Goal: Book appointment/travel/reservation

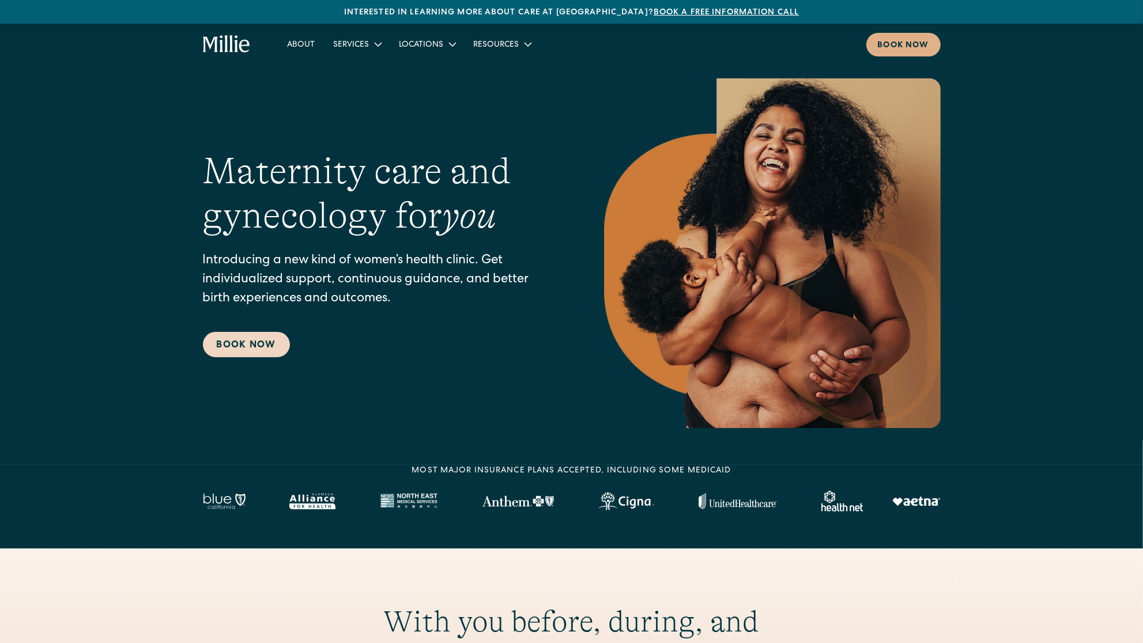
click at [269, 343] on link "Book Now" at bounding box center [246, 344] width 87 height 25
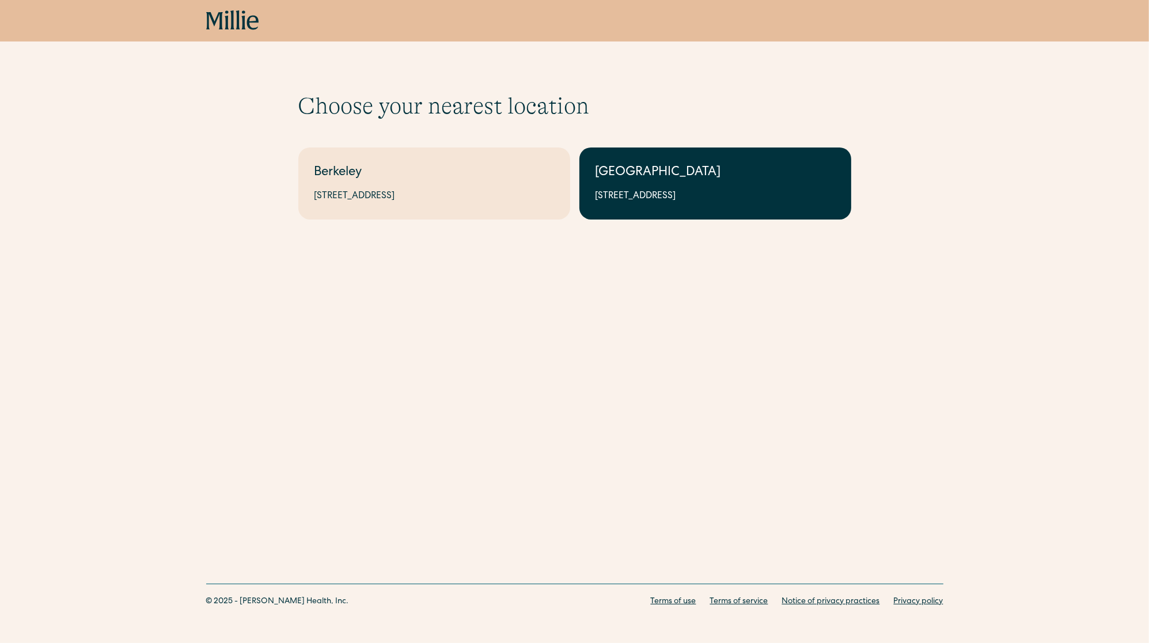
click at [618, 183] on link "South Bay 1471 Saratoga Ave, Suite 101, San Jose, CA 95129" at bounding box center [716, 183] width 272 height 72
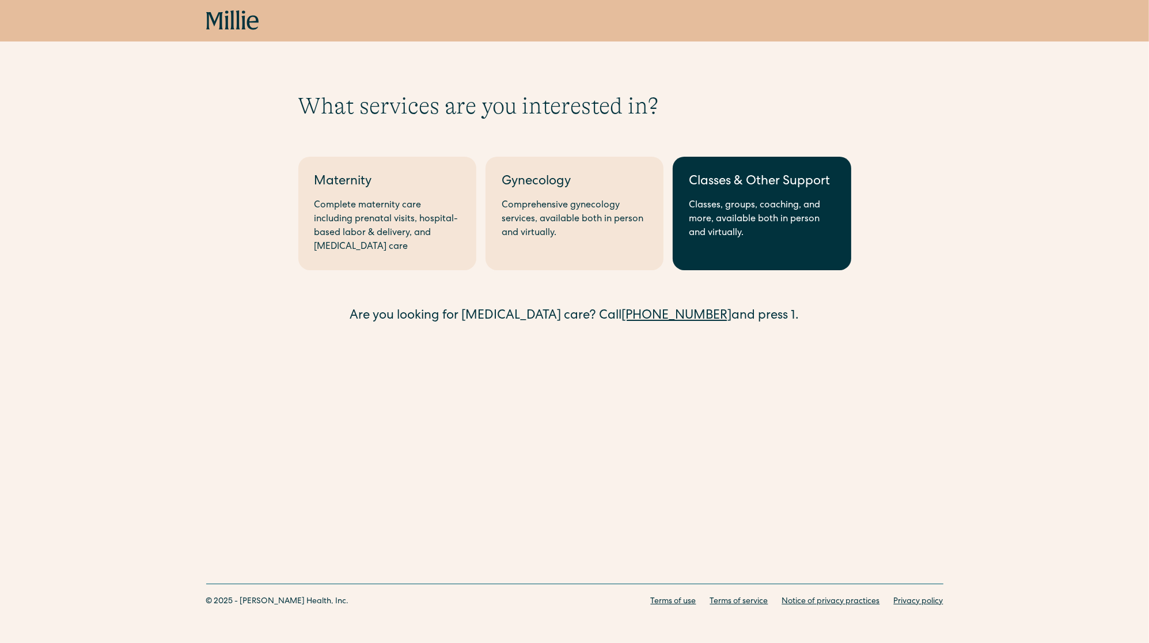
click at [705, 223] on div "Classes, groups, coaching, and more, available both in person and virtually." at bounding box center [762, 219] width 146 height 41
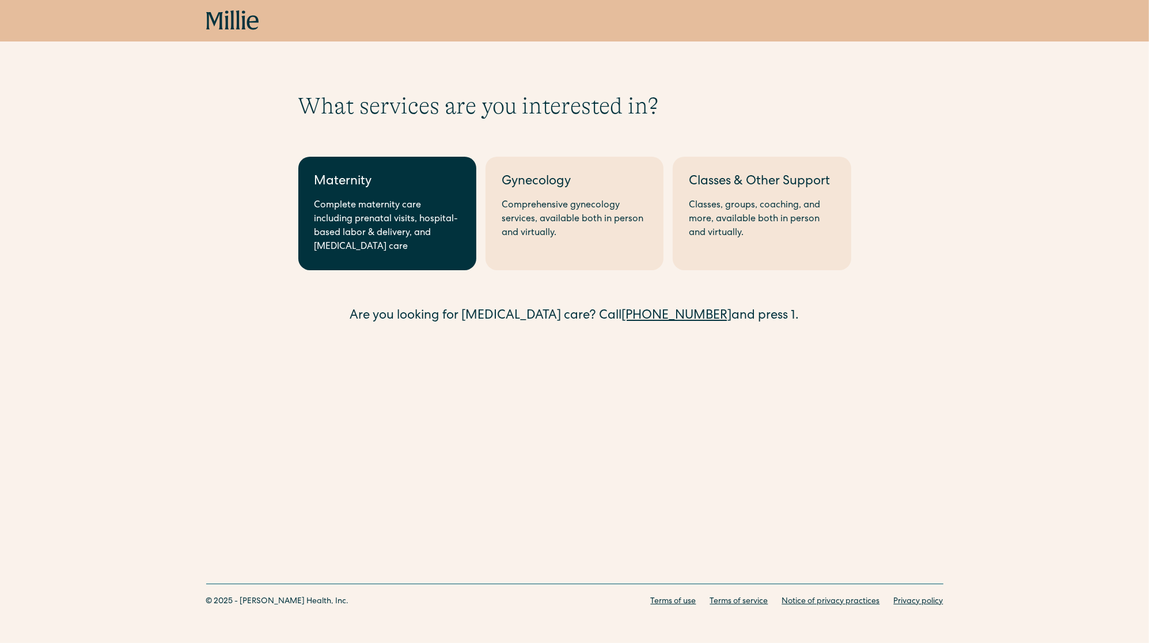
click at [342, 228] on div "Complete maternity care including prenatal visits, hospital-based labor & deliv…" at bounding box center [388, 226] width 146 height 55
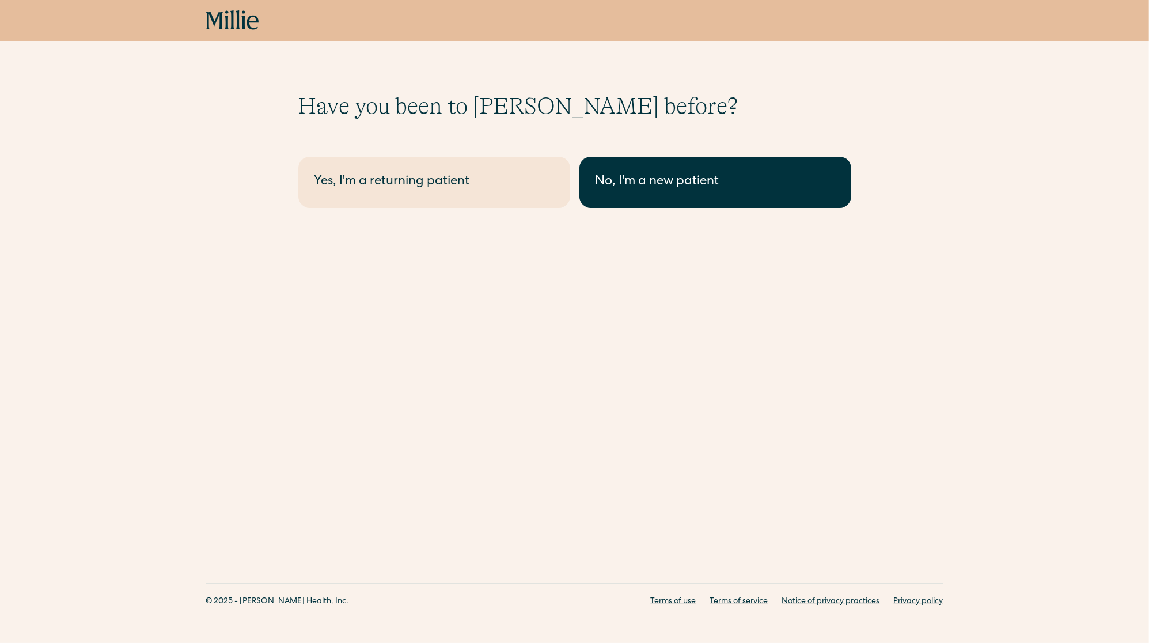
click at [612, 196] on link "No, I'm a new patient" at bounding box center [716, 182] width 272 height 51
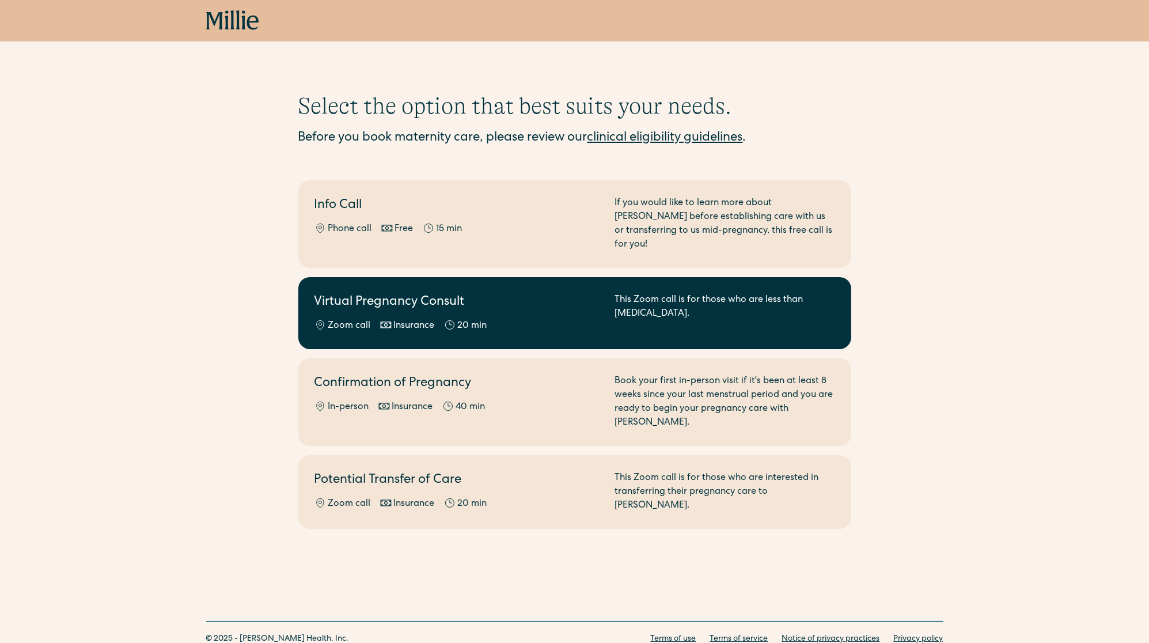
click at [543, 319] on div "Zoom call Insurance 20 min" at bounding box center [458, 326] width 286 height 14
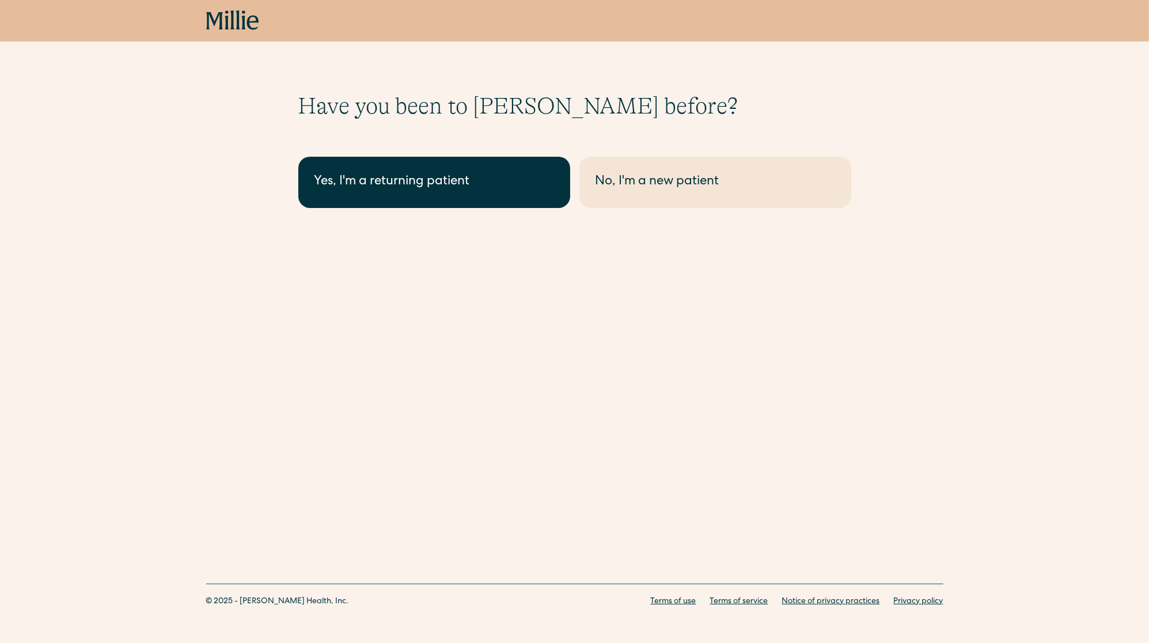
click at [407, 184] on div "Yes, I'm a returning patient" at bounding box center [435, 182] width 240 height 19
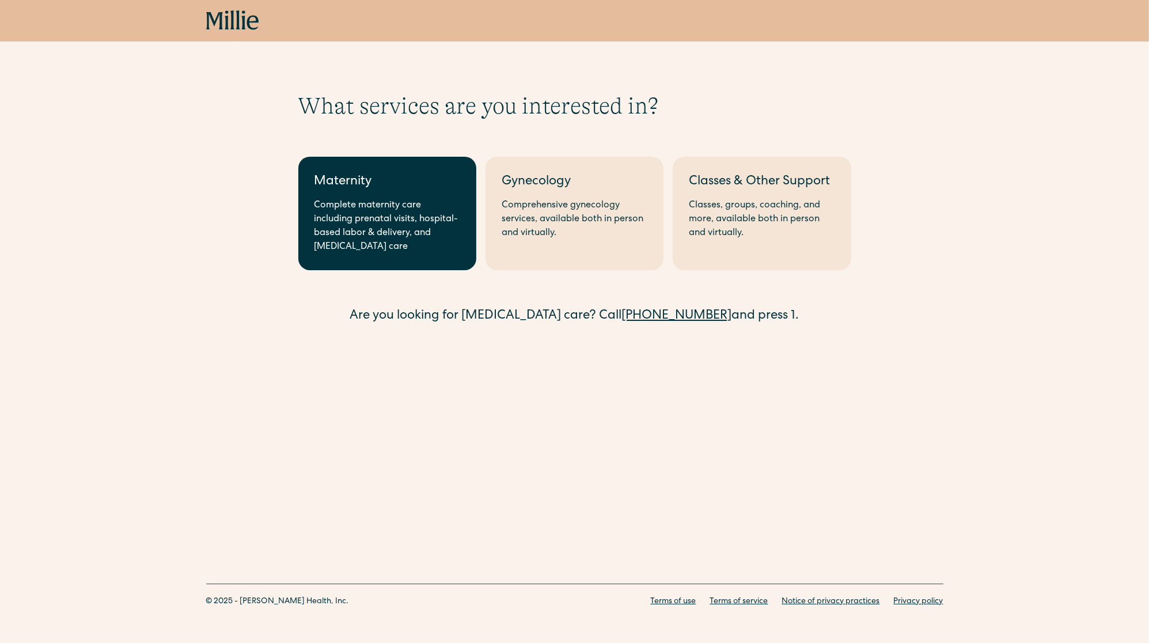
click at [398, 194] on link "Maternity Complete maternity care including prenatal visits, hospital-based lab…" at bounding box center [387, 214] width 178 height 114
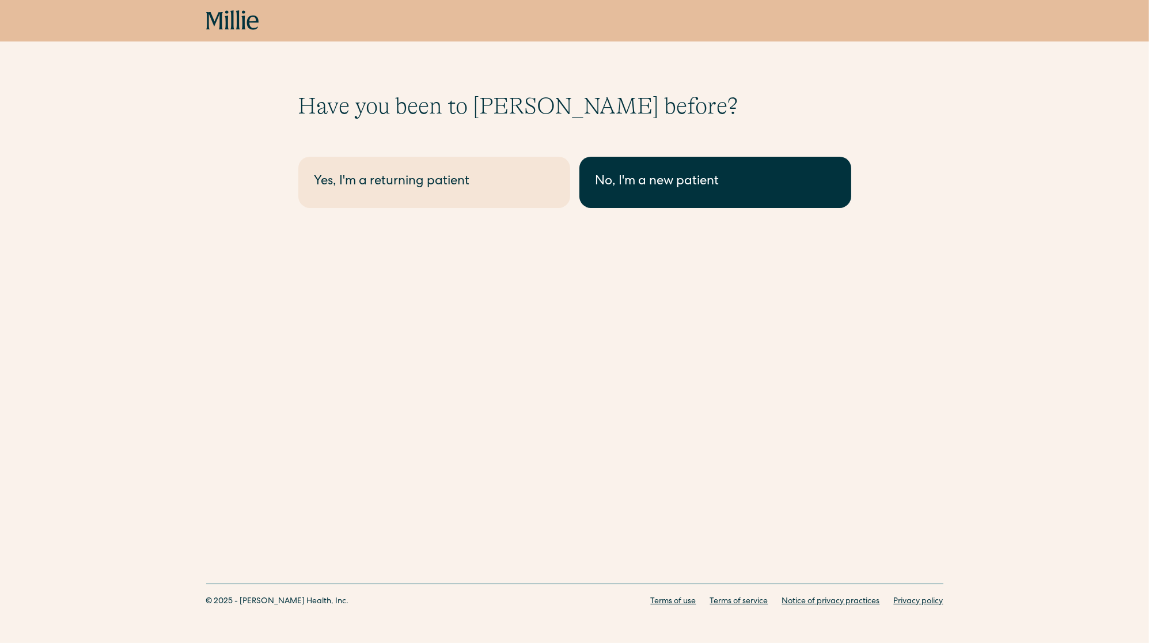
click at [656, 190] on div "No, I'm a new patient" at bounding box center [716, 182] width 240 height 19
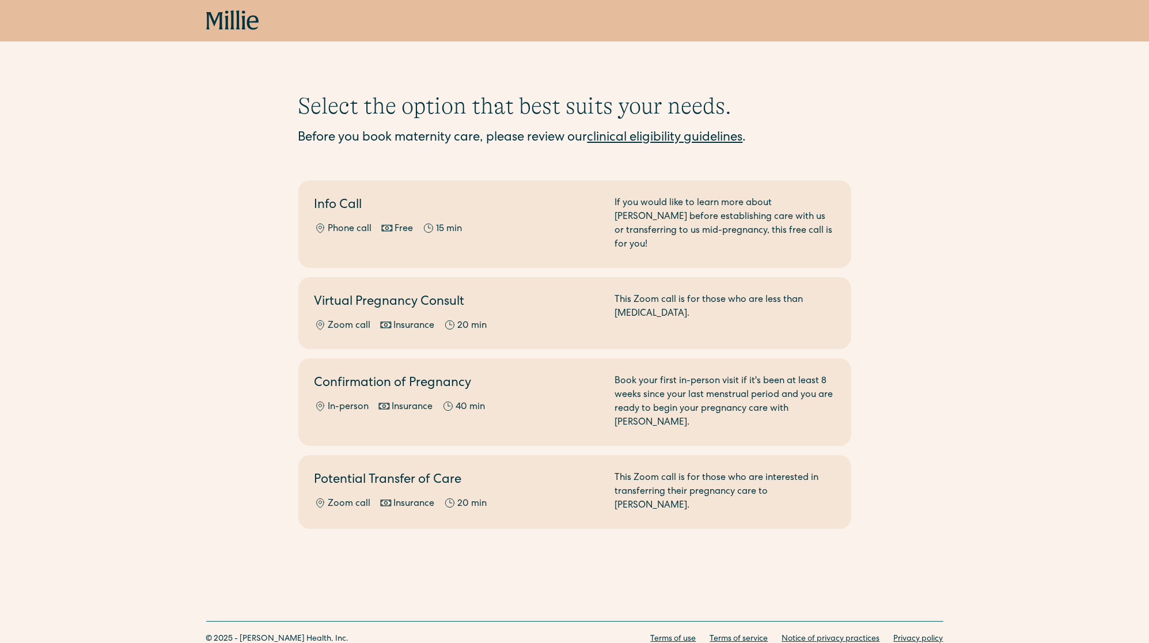
click at [254, 21] on icon at bounding box center [253, 23] width 12 height 14
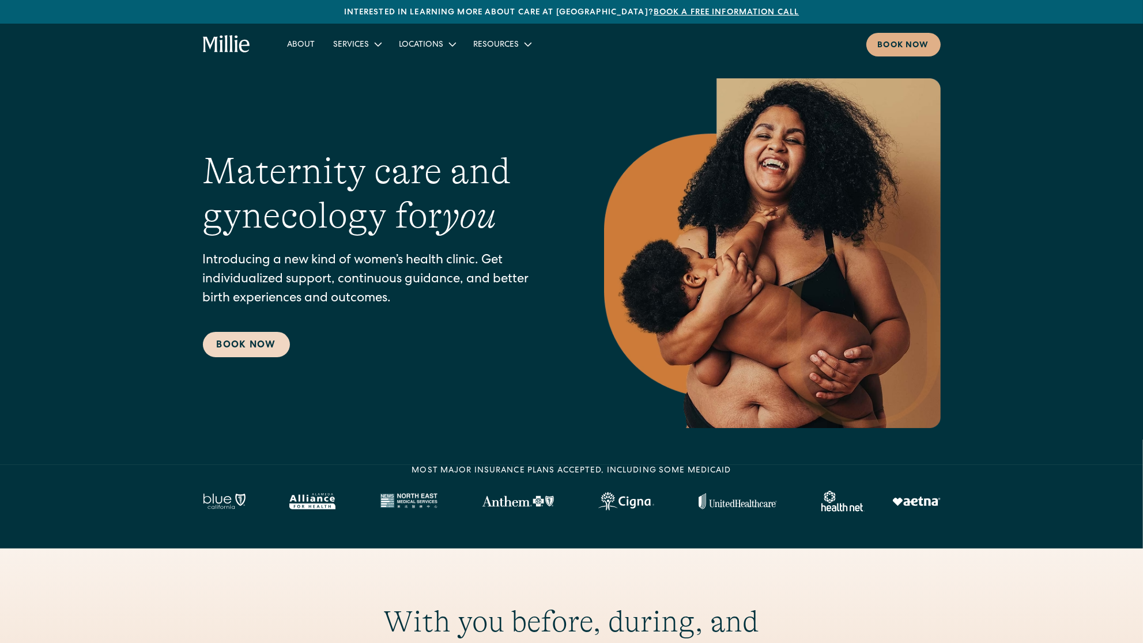
click at [247, 339] on link "Book Now" at bounding box center [246, 344] width 87 height 25
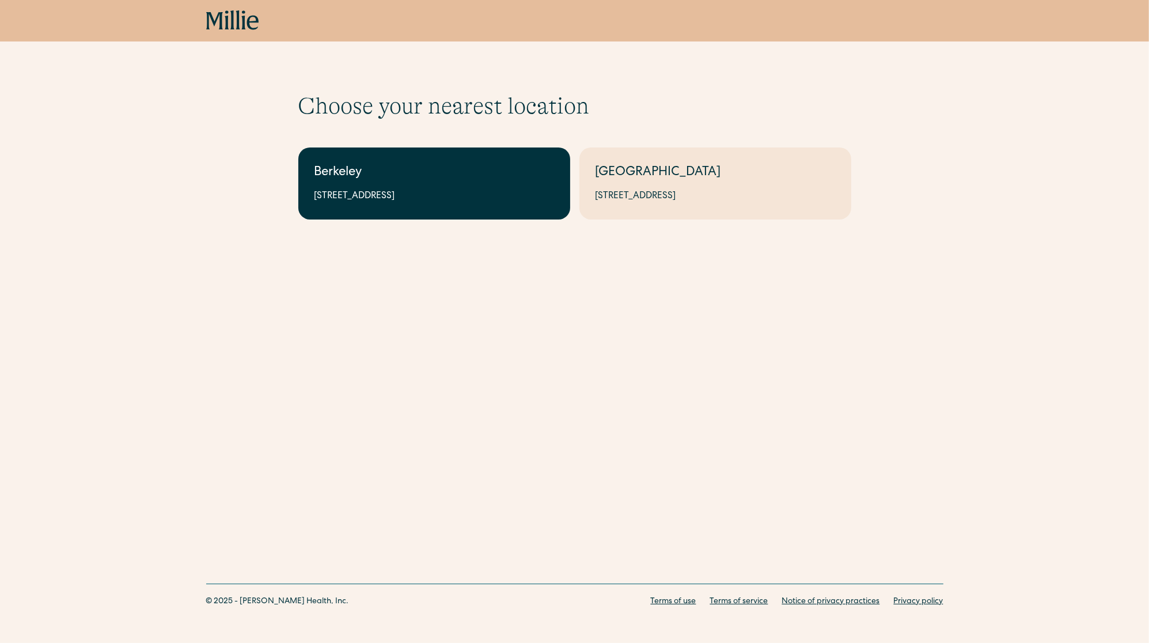
click at [429, 204] on link "Berkeley 2999 Regent St, Suite 524, Berkeley, CA 94705" at bounding box center [434, 183] width 272 height 72
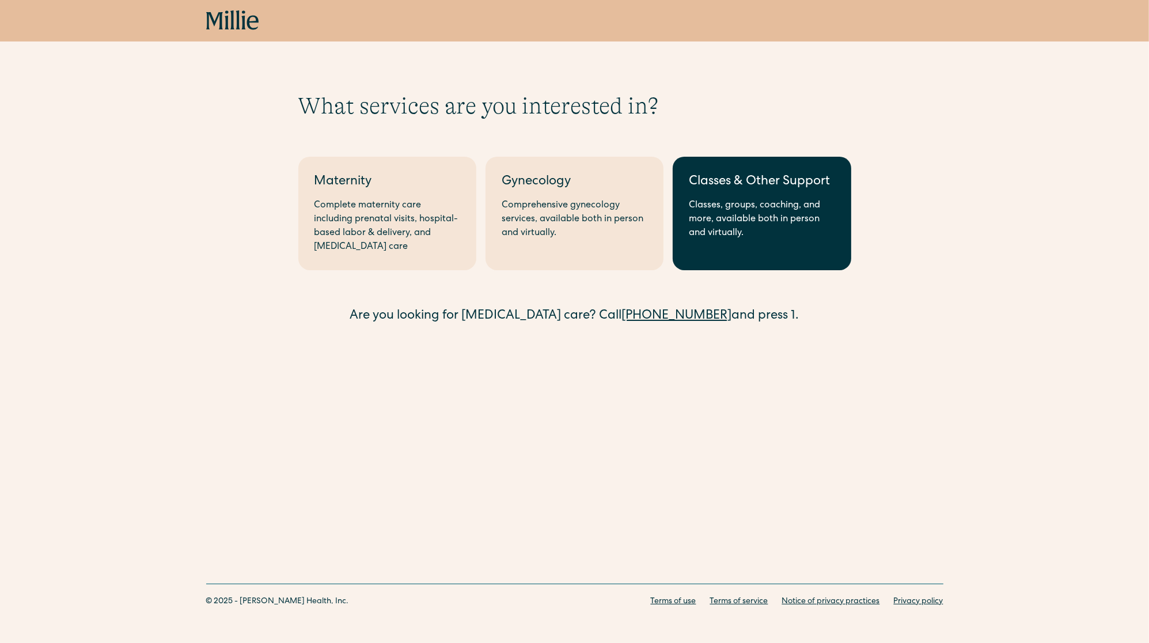
click at [792, 208] on div "Classes, groups, coaching, and more, available both in person and virtually." at bounding box center [762, 219] width 146 height 41
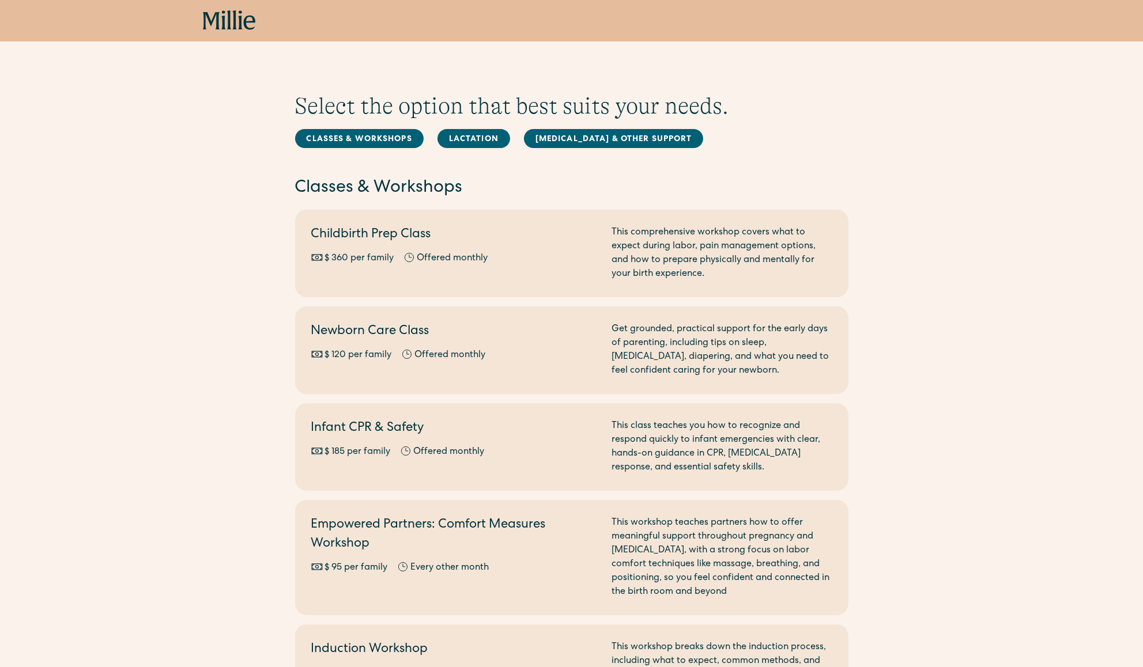
click at [229, 25] on icon at bounding box center [228, 19] width 4 height 19
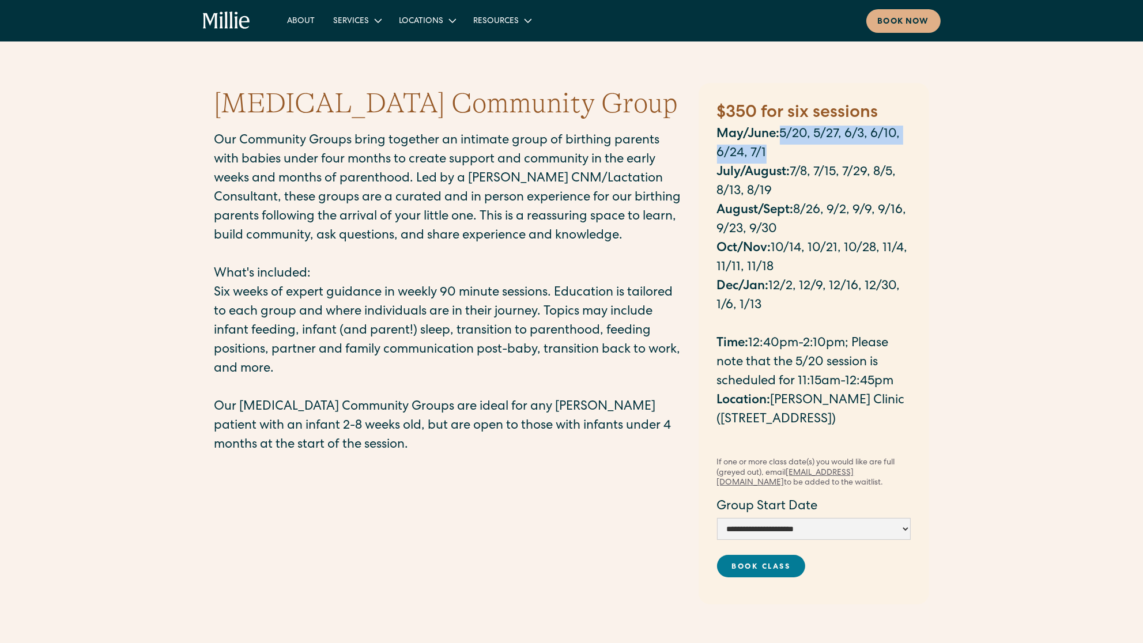
drag, startPoint x: 793, startPoint y: 156, endPoint x: 781, endPoint y: 135, distance: 23.7
click at [781, 135] on p "May/June: 5/20, 5/27, 6/3, 6/10, 6/24, 7/1" at bounding box center [814, 145] width 194 height 38
drag, startPoint x: 793, startPoint y: 172, endPoint x: 793, endPoint y: 195, distance: 23.1
click at [793, 195] on p "July/August: 7/8, 7/15, 7/29, 8/5, 8/13, 8/19" at bounding box center [814, 183] width 194 height 38
drag, startPoint x: 744, startPoint y: 135, endPoint x: 765, endPoint y: 137, distance: 21.3
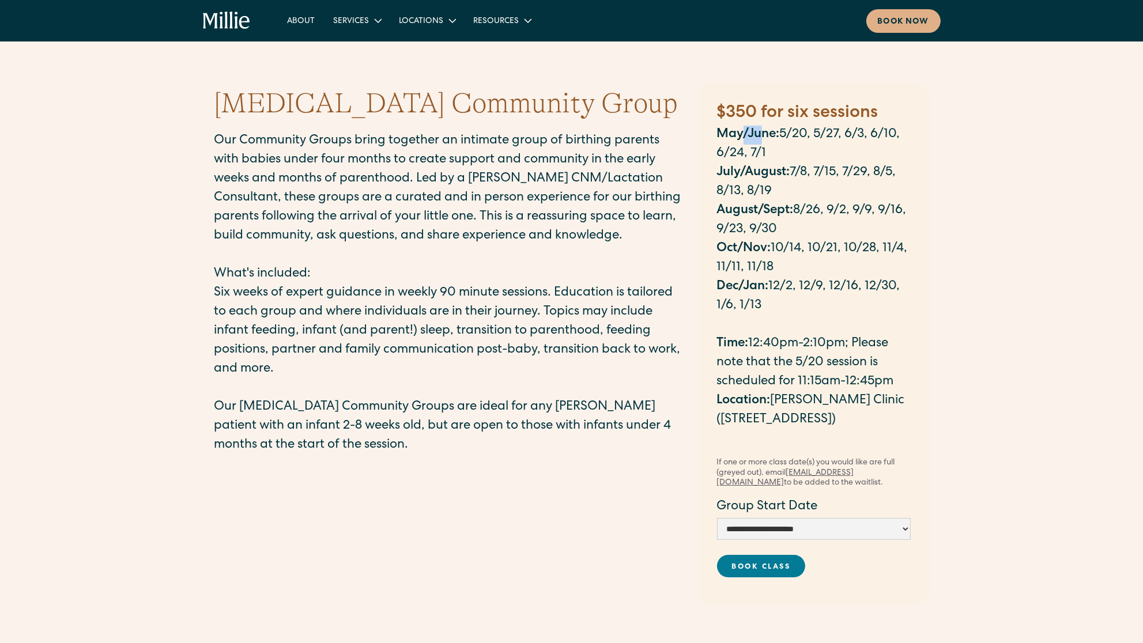
click at [763, 136] on strong "May/June:" at bounding box center [748, 134] width 63 height 13
drag, startPoint x: 729, startPoint y: 175, endPoint x: 786, endPoint y: 172, distance: 57.7
click at [786, 172] on strong "July/August:" at bounding box center [753, 173] width 73 height 13
drag, startPoint x: 784, startPoint y: 214, endPoint x: 789, endPoint y: 220, distance: 8.1
click at [790, 214] on strong "August/Sept:" at bounding box center [755, 211] width 77 height 13
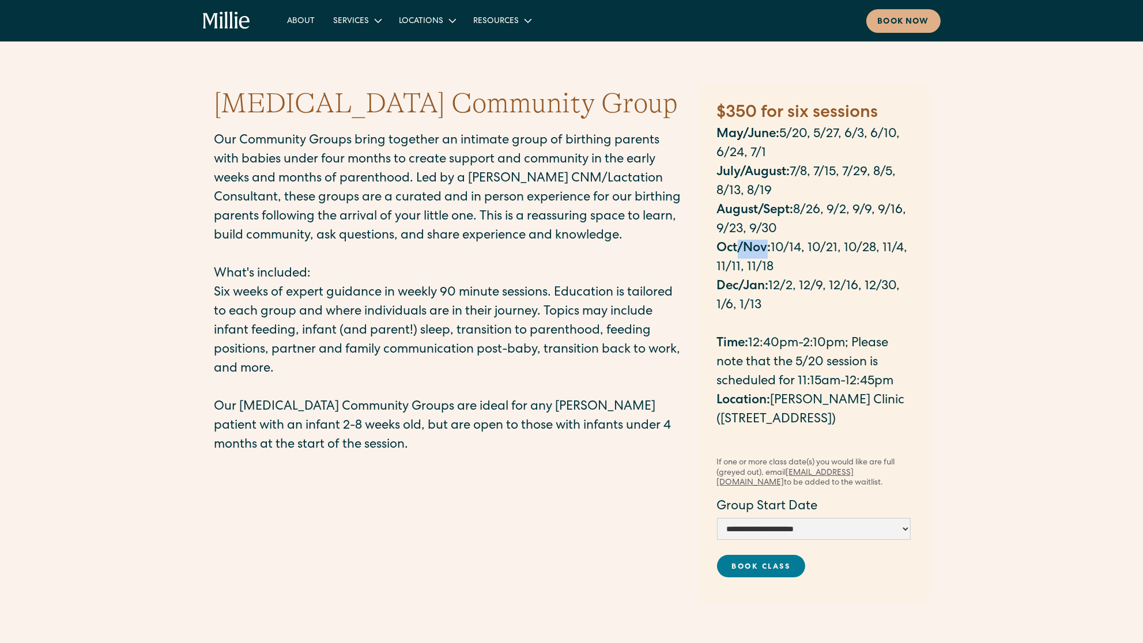
drag, startPoint x: 742, startPoint y: 249, endPoint x: 766, endPoint y: 252, distance: 23.7
click at [766, 251] on strong "Oct/Nov:" at bounding box center [744, 249] width 54 height 13
drag, startPoint x: 740, startPoint y: 285, endPoint x: 765, endPoint y: 286, distance: 24.8
click at [760, 284] on strong "Dec/Jan:" at bounding box center [743, 287] width 52 height 13
drag, startPoint x: 771, startPoint y: 282, endPoint x: 774, endPoint y: 308, distance: 26.1
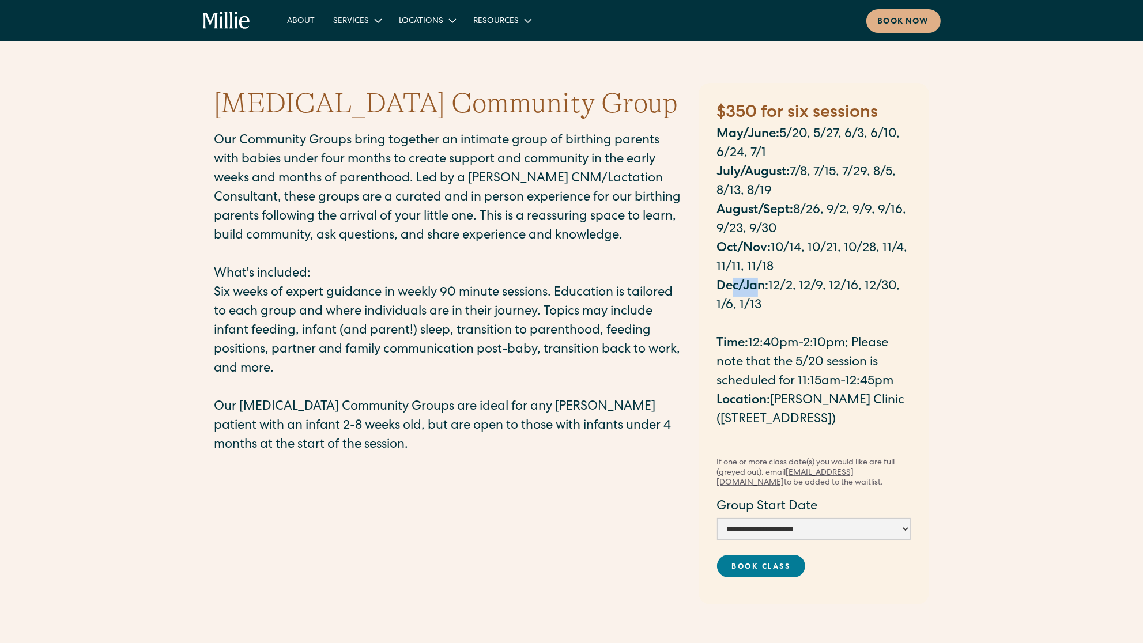
click at [774, 308] on p "Dec/Jan: 12/2, 12/9, 12/16, 12/30, 1/6, 1/13" at bounding box center [814, 297] width 194 height 38
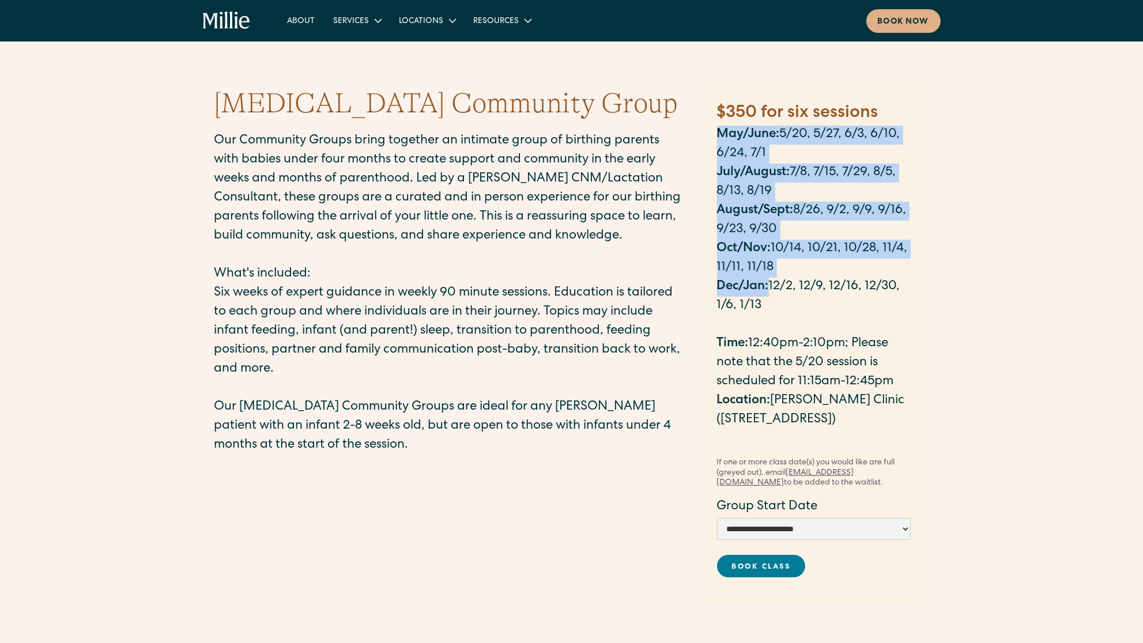
drag, startPoint x: 715, startPoint y: 138, endPoint x: 768, endPoint y: 294, distance: 164.9
click at [768, 294] on div "**********" at bounding box center [813, 343] width 230 height 521
click at [768, 294] on p "Dec/Jan: 12/2, 12/9, 12/16, 12/30, 1/6, 1/13" at bounding box center [814, 297] width 194 height 38
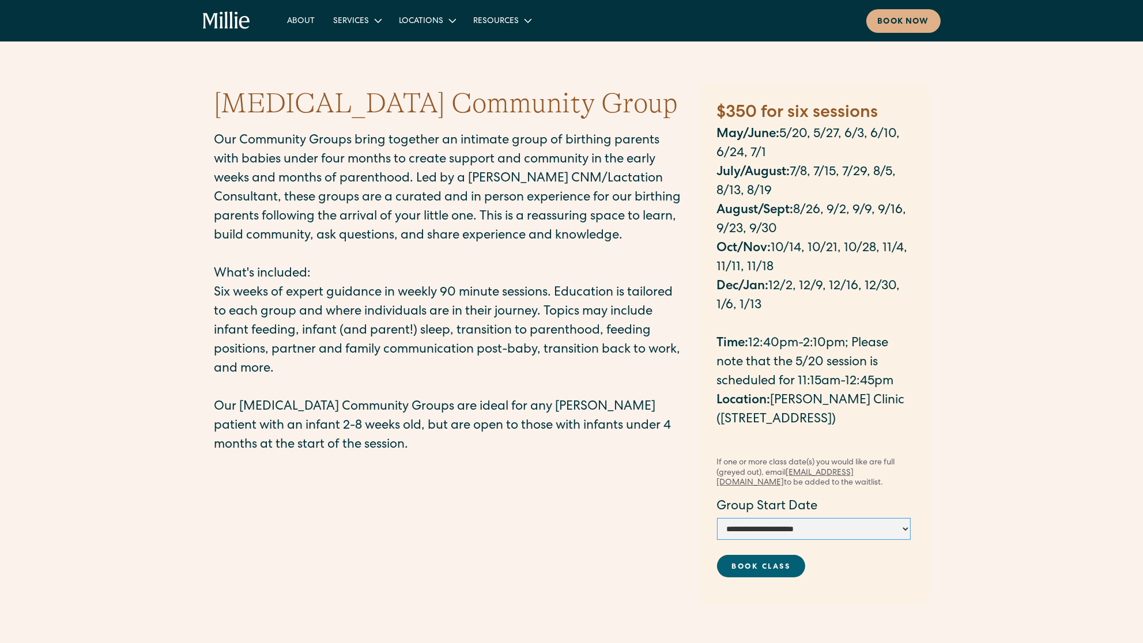
click at [764, 570] on link "Book Class" at bounding box center [761, 566] width 89 height 22
click at [717, 518] on select "**********" at bounding box center [814, 529] width 194 height 22
drag, startPoint x: 786, startPoint y: 529, endPoint x: 780, endPoint y: 502, distance: 27.4
click at [780, 502] on div "**********" at bounding box center [814, 519] width 194 height 42
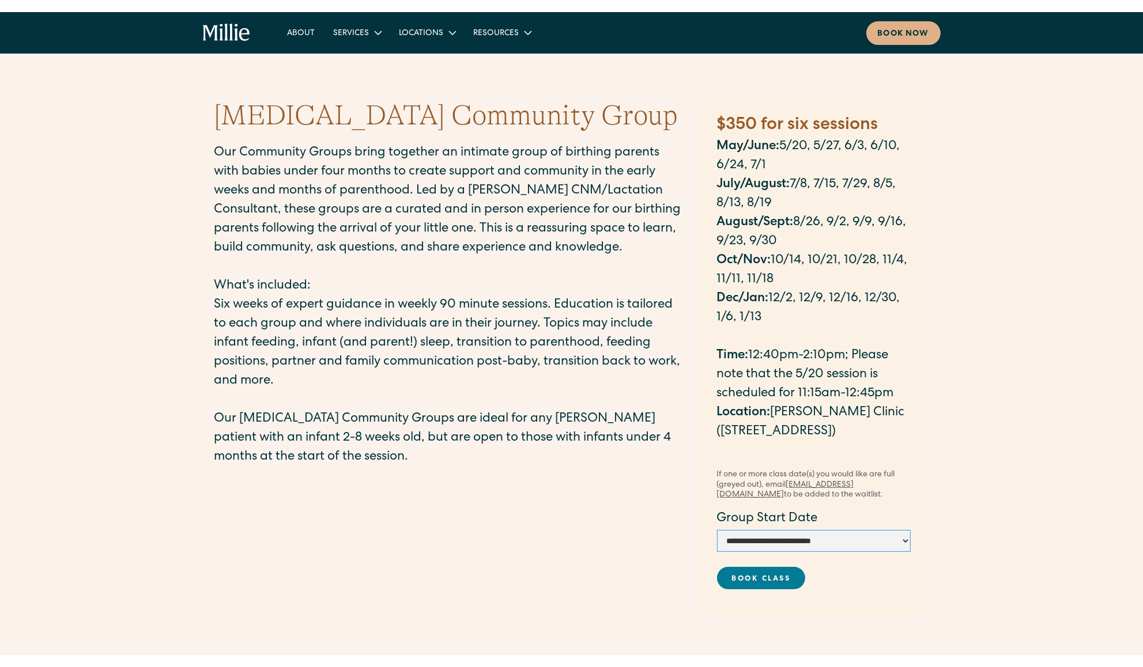
scroll to position [69, 0]
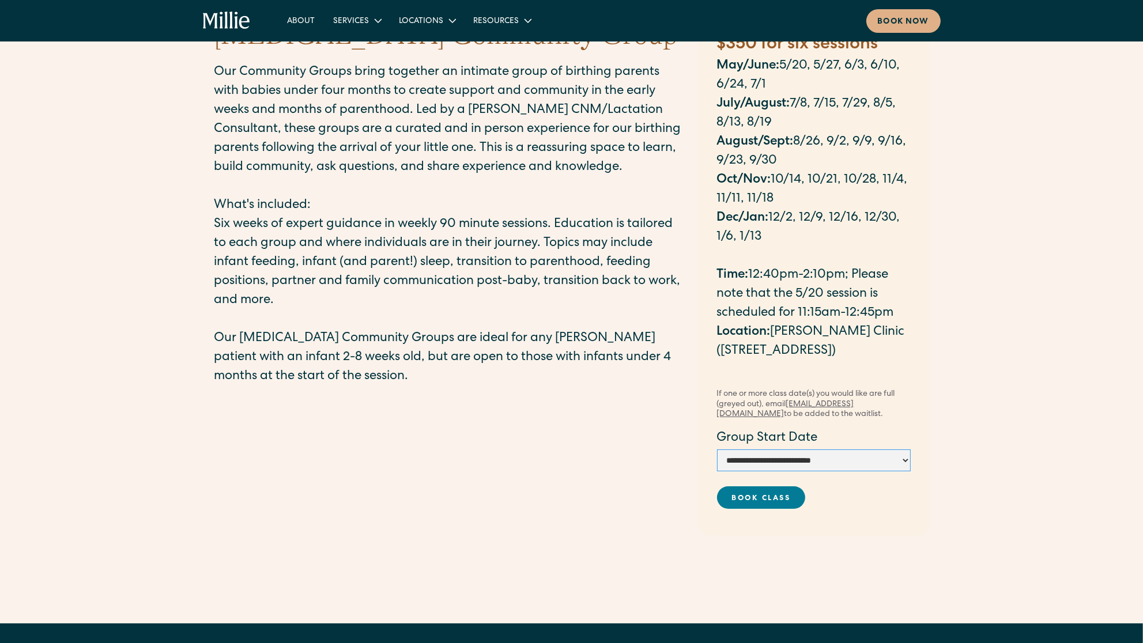
select select "**********"
click at [717, 449] on select "**********" at bounding box center [814, 460] width 194 height 22
drag, startPoint x: 767, startPoint y: 401, endPoint x: 804, endPoint y: 410, distance: 38.0
click at [804, 410] on div "If one or more class date(s) you would like are full (greyed out), email classe…" at bounding box center [814, 404] width 194 height 31
click at [805, 411] on div "If one or more class date(s) you would like are full (greyed out), email classe…" at bounding box center [814, 404] width 194 height 31
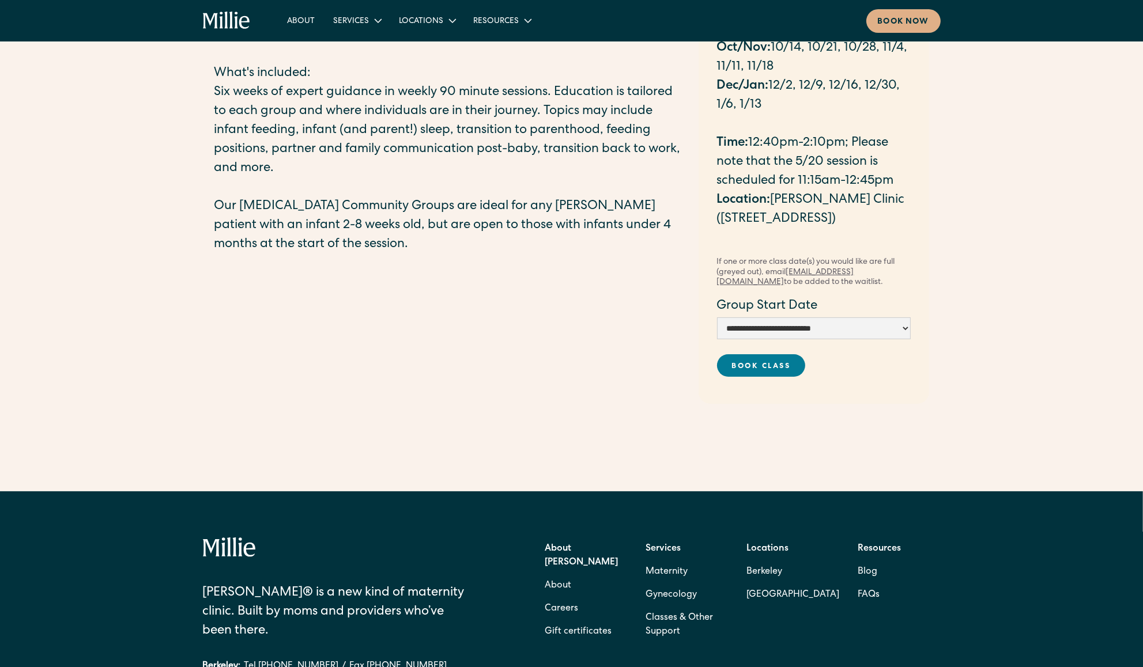
scroll to position [0, 0]
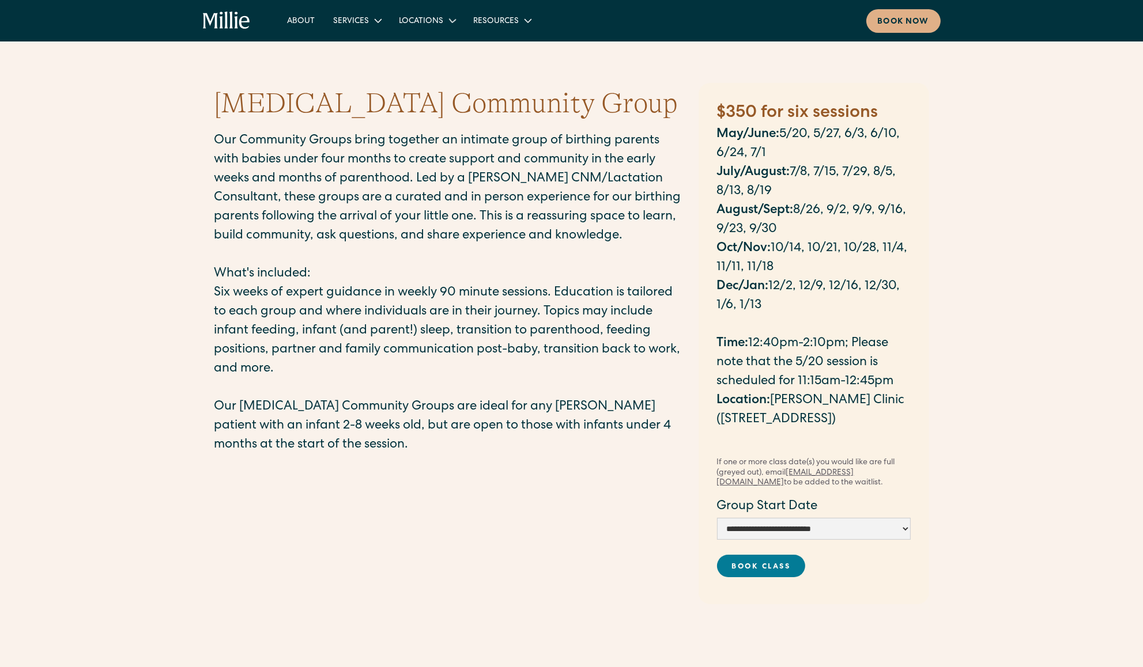
click at [225, 26] on icon "home" at bounding box center [225, 20] width 3 height 17
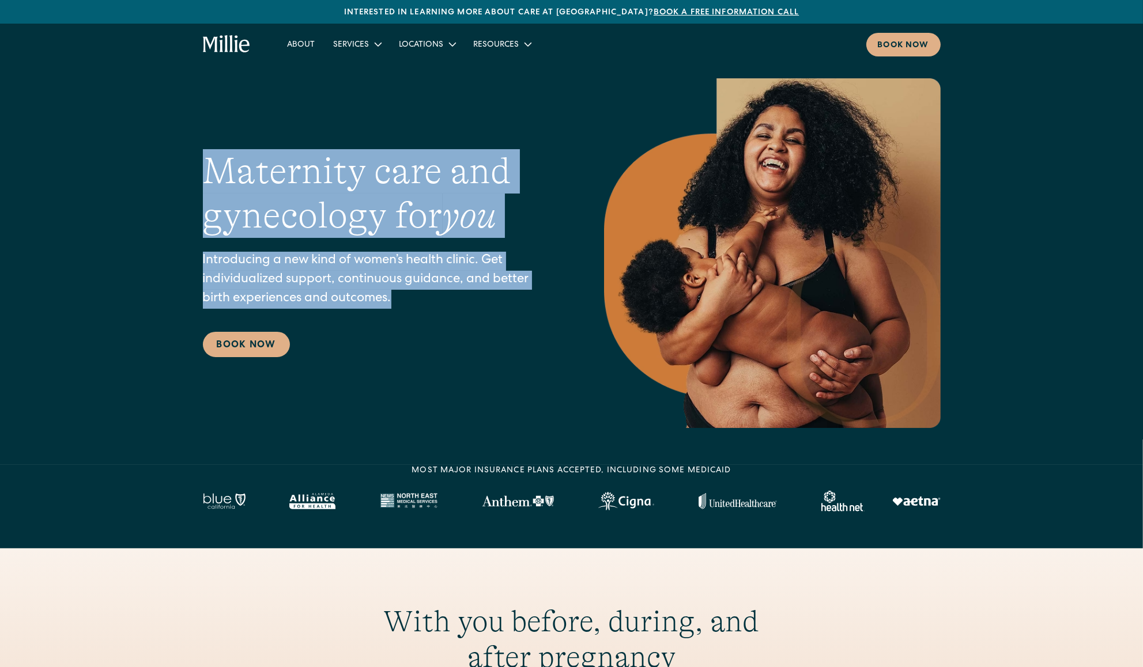
drag, startPoint x: 201, startPoint y: 173, endPoint x: 345, endPoint y: 309, distance: 198.5
click at [345, 309] on div "Maternity care and gynecology for you Introducing a new kind of women’s health …" at bounding box center [571, 253] width 1143 height 350
click at [413, 305] on p "Introducing a new kind of women’s health clinic. Get individualized support, co…" at bounding box center [380, 280] width 355 height 57
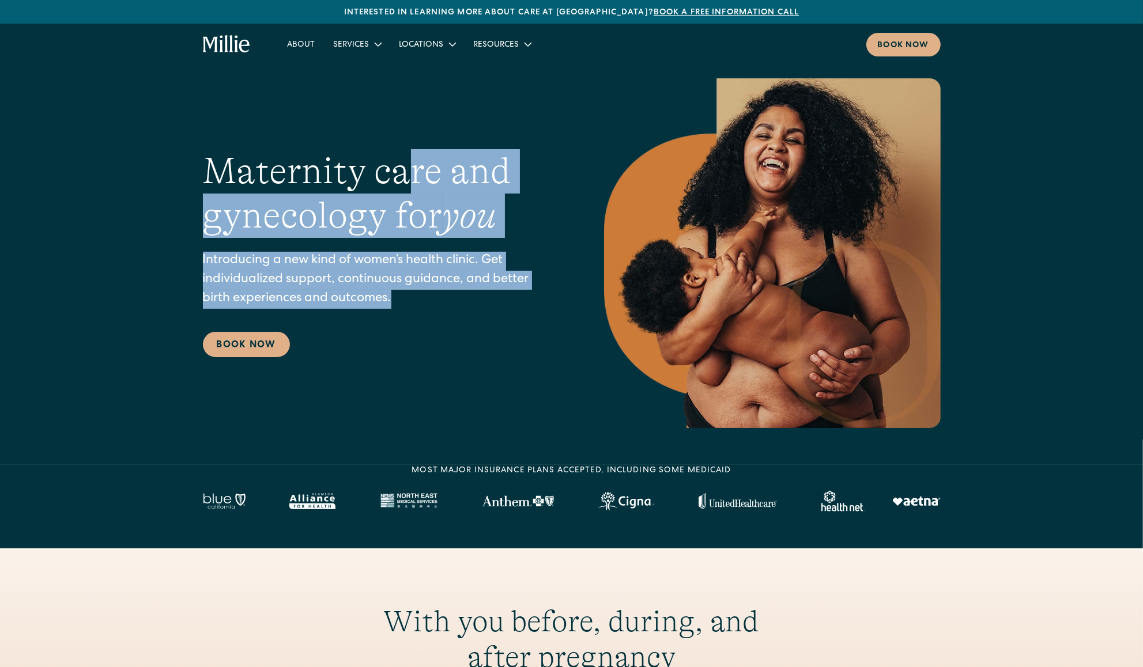
drag, startPoint x: 421, startPoint y: 316, endPoint x: 406, endPoint y: 171, distance: 146.0
click at [406, 171] on div "Maternity care and gynecology for you Introducing a new kind of women’s health …" at bounding box center [380, 253] width 355 height 208
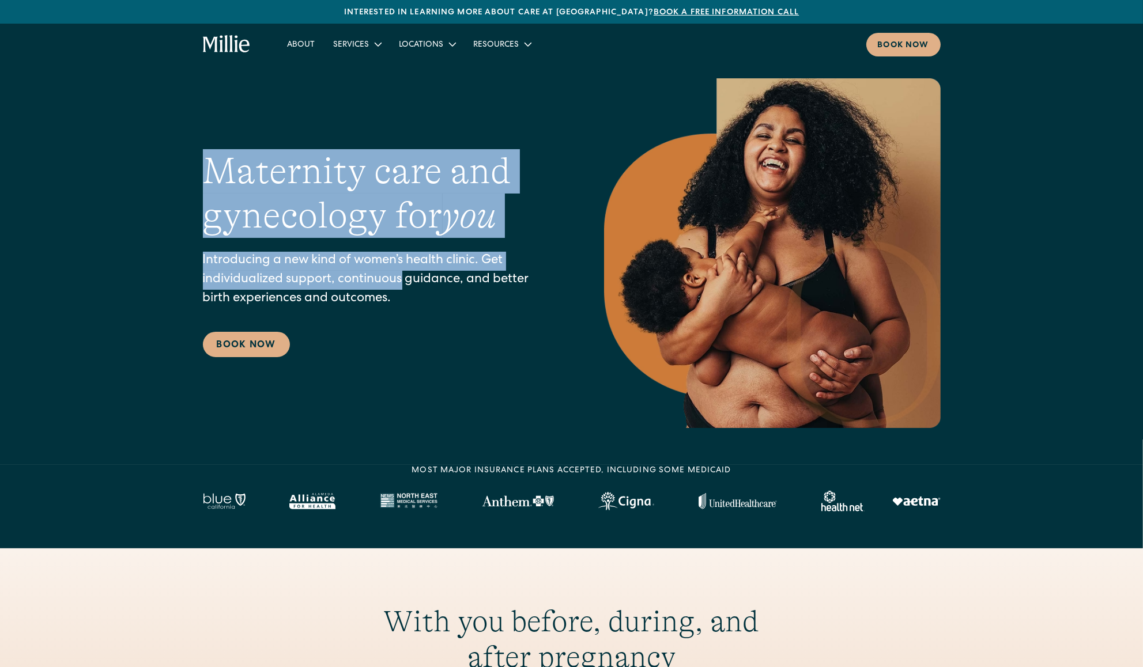
drag, startPoint x: 216, startPoint y: 166, endPoint x: 418, endPoint y: 290, distance: 237.5
click at [418, 290] on div "Maternity care and gynecology for you Introducing a new kind of women’s health …" at bounding box center [380, 253] width 355 height 208
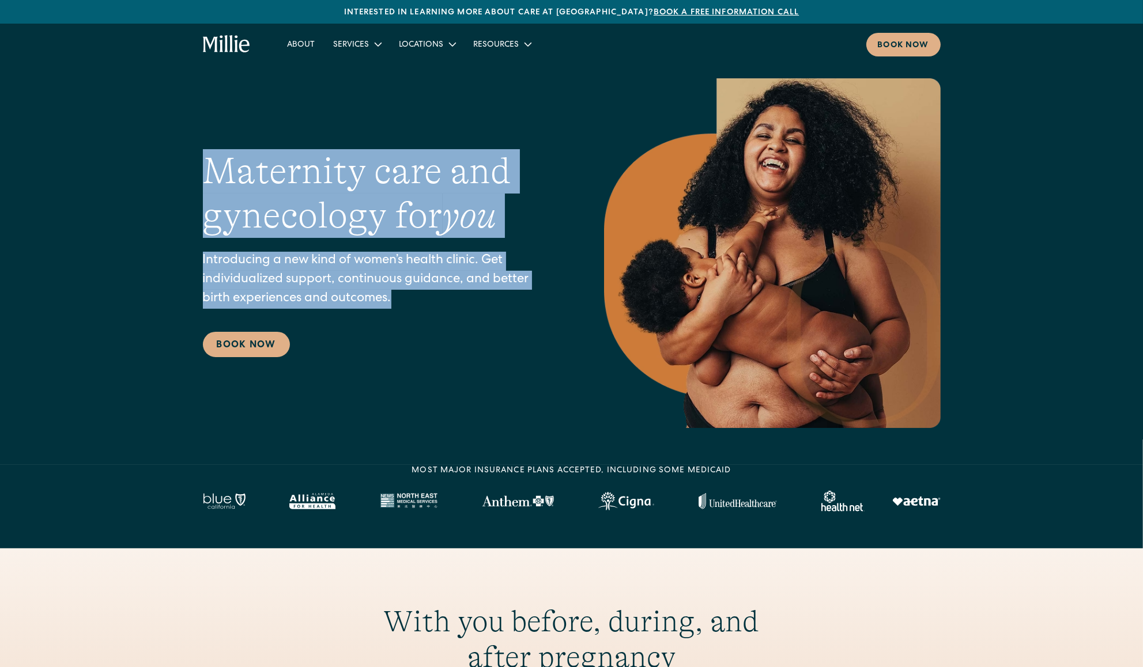
click at [418, 290] on p "Introducing a new kind of women’s health clinic. Get individualized support, co…" at bounding box center [380, 280] width 355 height 57
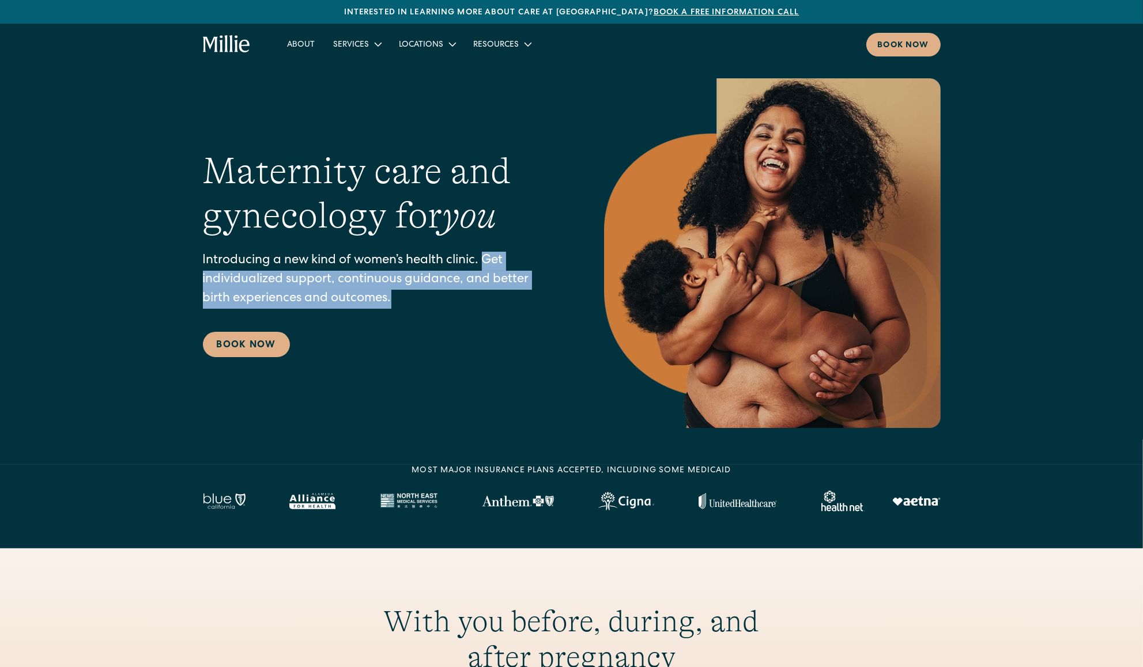
drag, startPoint x: 419, startPoint y: 302, endPoint x: 486, endPoint y: 258, distance: 80.2
click at [486, 258] on p "Introducing a new kind of women’s health clinic. Get individualized support, co…" at bounding box center [380, 280] width 355 height 57
click at [455, 290] on p "Introducing a new kind of women’s health clinic. Get individualized support, co…" at bounding box center [380, 280] width 355 height 57
